Goal: Transaction & Acquisition: Purchase product/service

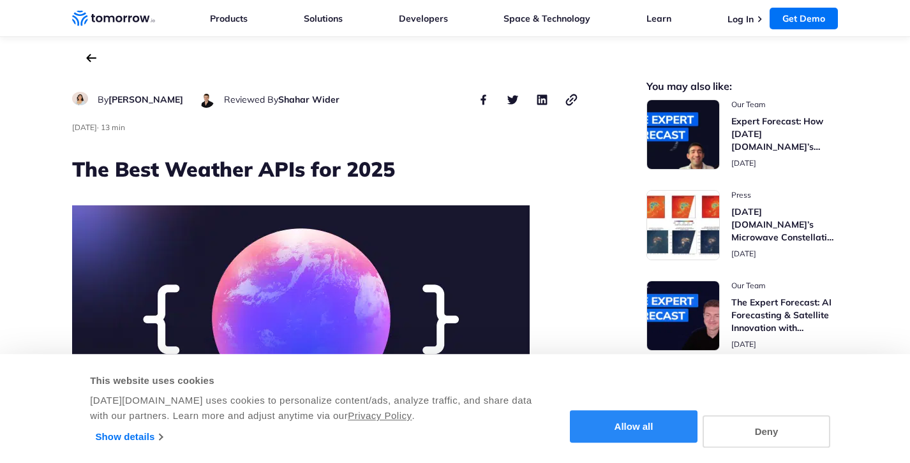
click at [643, 430] on button "Allow all" at bounding box center [634, 427] width 128 height 33
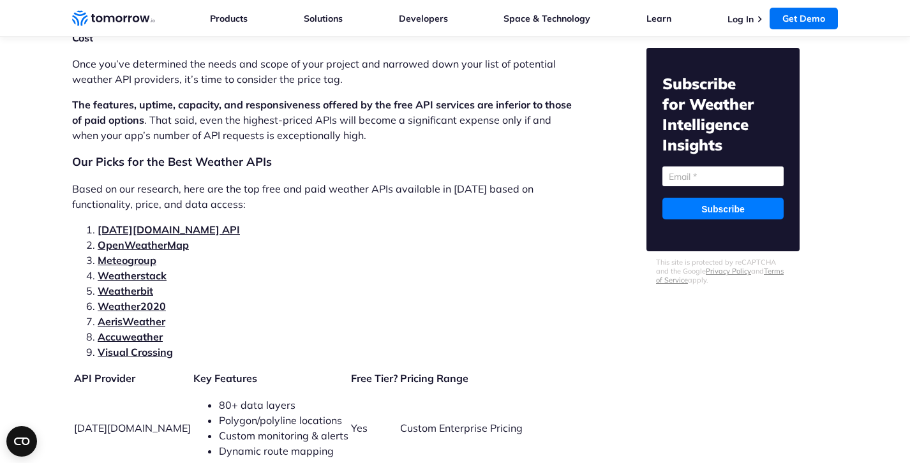
scroll to position [2602, 0]
click at [162, 223] on link "Tomorrow.io API" at bounding box center [169, 229] width 142 height 13
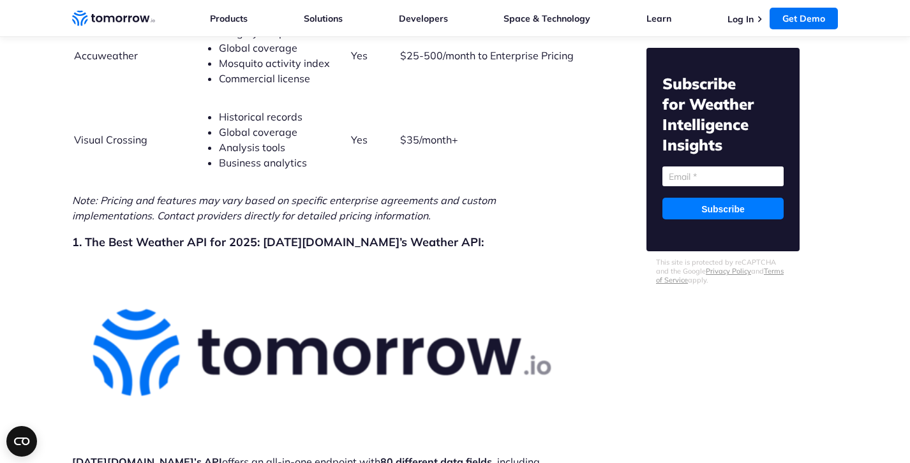
scroll to position [3783, 0]
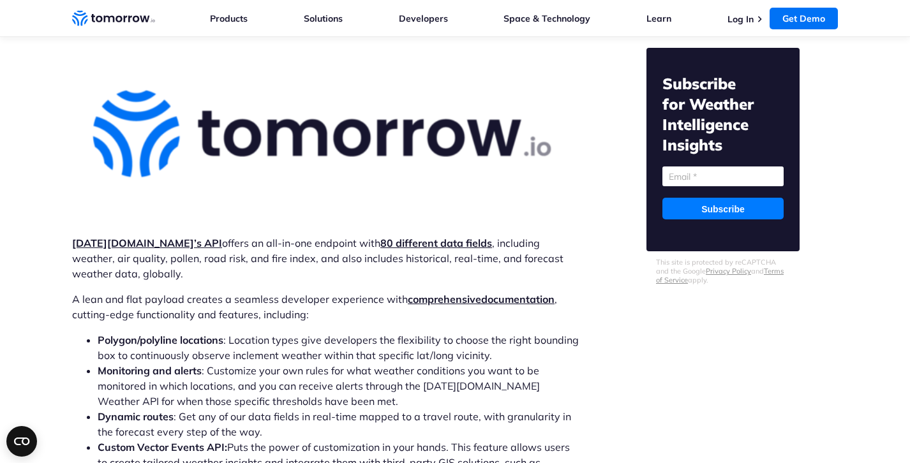
click at [133, 237] on strong "Tomorrow.io’s API" at bounding box center [147, 243] width 150 height 13
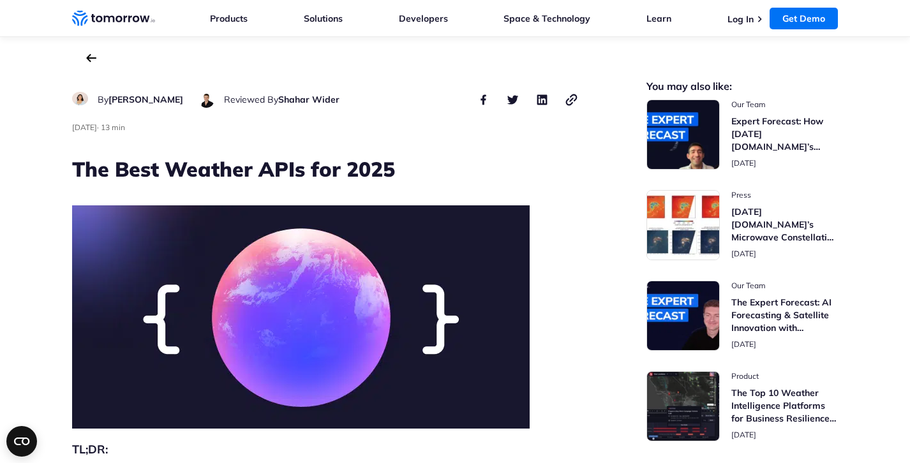
scroll to position [0, 0]
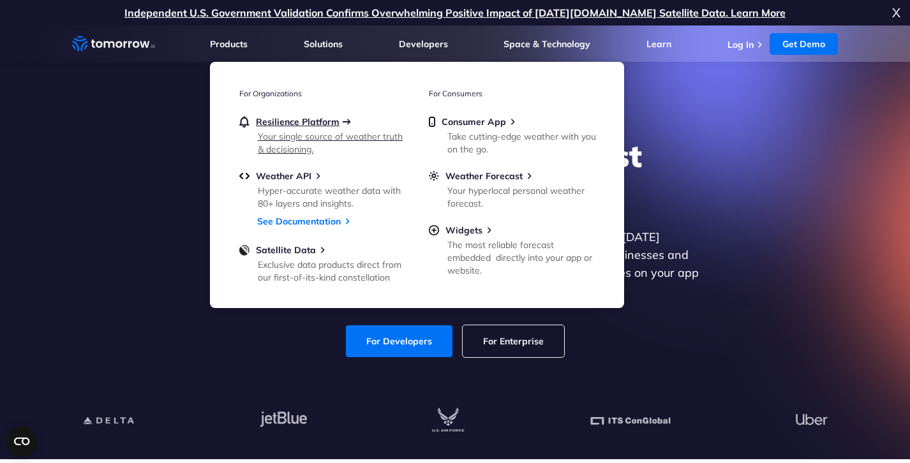
click at [288, 122] on span "Resilience Platform" at bounding box center [298, 121] width 84 height 11
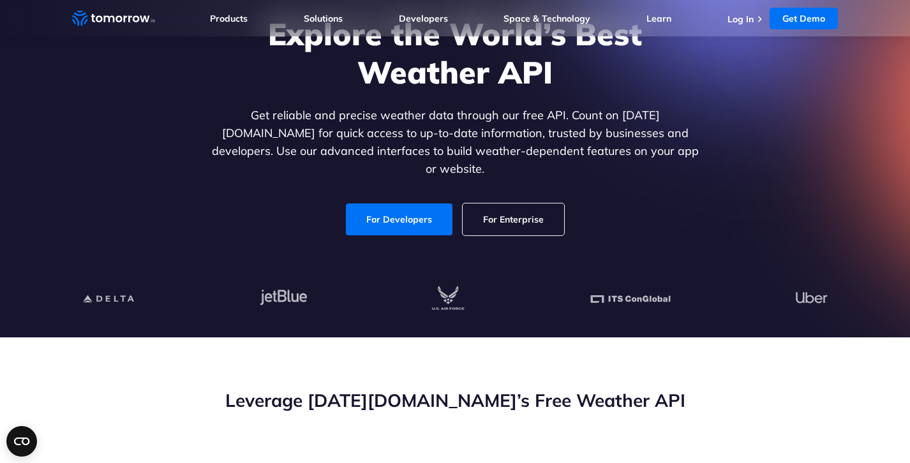
scroll to position [133, 0]
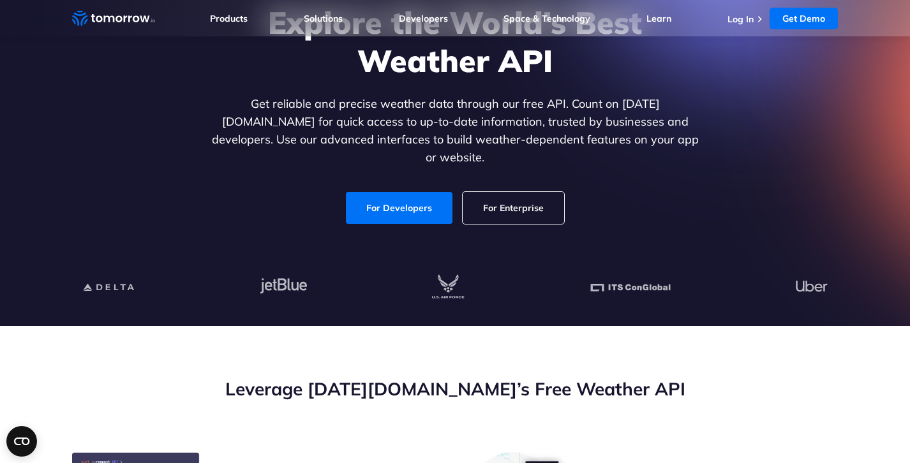
click at [514, 192] on link "For Enterprise" at bounding box center [514, 208] width 102 height 32
